Goal: Entertainment & Leisure: Consume media (video, audio)

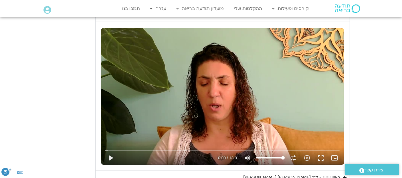
scroll to position [480, 0]
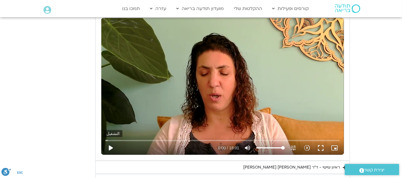
click at [110, 146] on button "play_arrow" at bounding box center [111, 148] width 14 height 14
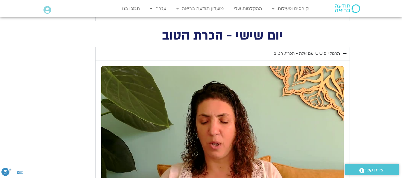
scroll to position [435, 0]
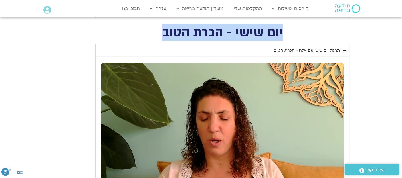
drag, startPoint x: 283, startPoint y: 31, endPoint x: 145, endPoint y: 33, distance: 137.3
click at [145, 33] on h2 "יום שישי - הכרת הטוב" at bounding box center [222, 33] width 255 height 12
copy h2 "יום שישי - הכרת הטוב"
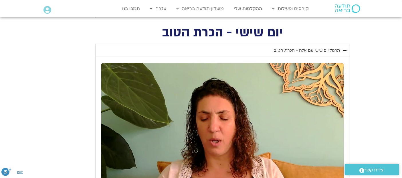
click at [206, 119] on div "تخطّي الإعلان 0:00 pause 0:41 / 18:01 volume_up كتم الصوت tune درجة الدقة تلقائ…" at bounding box center [222, 131] width 243 height 136
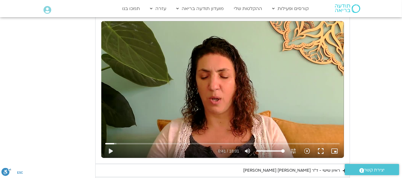
scroll to position [484, 0]
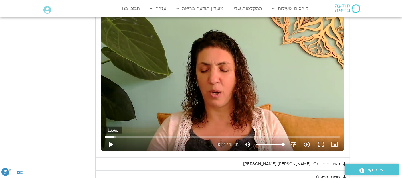
click at [110, 142] on button "play_arrow" at bounding box center [111, 144] width 14 height 14
click at [221, 104] on div "تخطّي الإعلان 5:58 pause 1:01 / 18:01 volume_up كتم الصوت tune درجة الدقة تلقائ…" at bounding box center [222, 83] width 243 height 136
click at [183, 51] on div "تخطّي الإعلان 6:38 play_arrow 1:02 / 18:01 volume_up كتم الصوت tune درجة الدقة …" at bounding box center [222, 83] width 243 height 136
click at [106, 137] on input "البحث بالتمرير" at bounding box center [222, 136] width 234 height 3
click at [111, 144] on button "pause" at bounding box center [111, 144] width 14 height 14
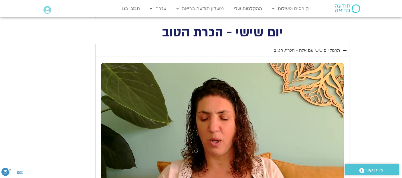
scroll to position [405, 0]
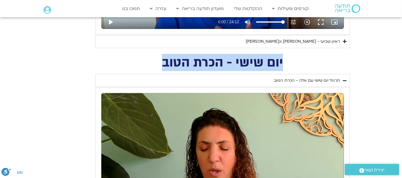
drag, startPoint x: 283, startPoint y: 61, endPoint x: 158, endPoint y: 68, distance: 125.5
click at [158, 68] on div "יום שישי - הכרת הטוב תרגול יום שישי עם אלה - הכרת הטוב נא להזין כתובת אימייל כד…" at bounding box center [200, 159] width 297 height 205
copy h2 "יום שישי - הכרת הטוב"
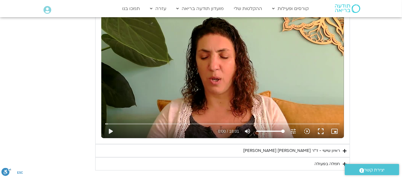
scroll to position [490, 0]
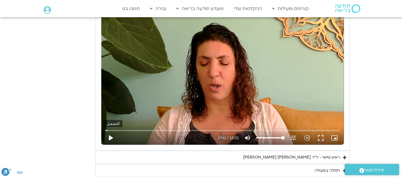
click at [110, 134] on button "play_arrow" at bounding box center [111, 138] width 14 height 14
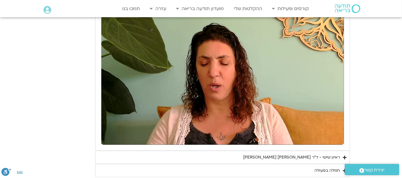
click at [342, 155] on summary "ראיון שישי - ד"ר [PERSON_NAME] [PERSON_NAME]" at bounding box center [222, 156] width 255 height 13
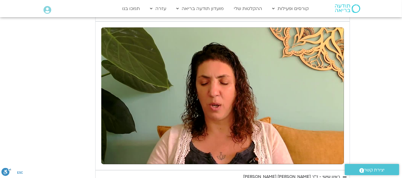
scroll to position [485, 0]
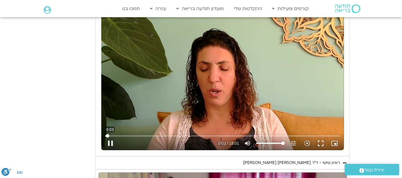
click at [108, 135] on input "البحث بالتمرير" at bounding box center [222, 135] width 234 height 3
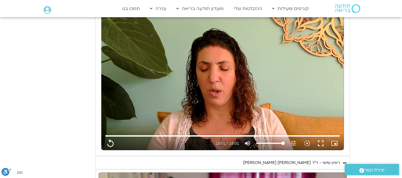
click at [355, 58] on section "יום שישי - הכרת הטוב תרגול יום שישי עם אלה - הכרת הטוב נא להזין כתובת אימייל כד…" at bounding box center [201, 152] width 402 height 351
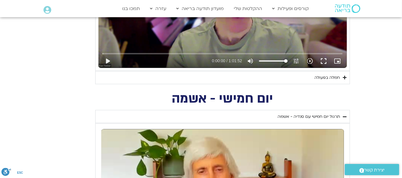
scroll to position [740, 0]
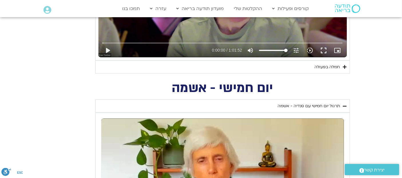
click at [341, 65] on summary "חמלה בפעולה" at bounding box center [222, 66] width 255 height 13
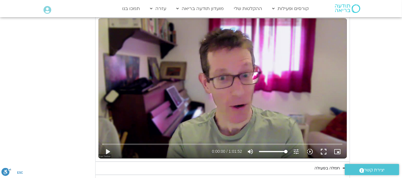
scroll to position [635, 0]
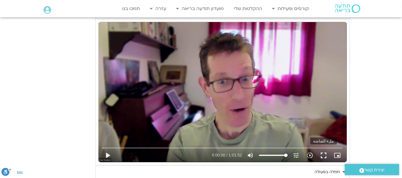
click at [321, 152] on button "fullscreen" at bounding box center [324, 155] width 14 height 14
type input "1081.16"
